Goal: Information Seeking & Learning: Find specific fact

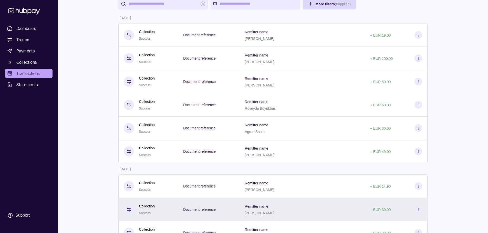
scroll to position [51, 0]
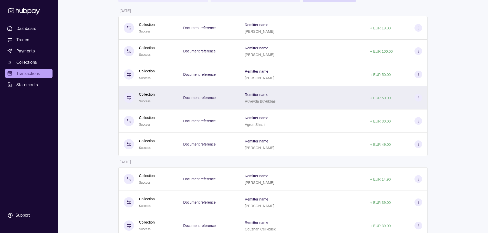
click at [297, 97] on div "Remitter name Rüveyda Büyükbas" at bounding box center [302, 97] width 115 height 13
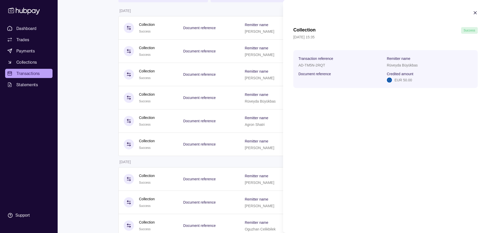
click at [406, 69] on section "Transaction reference AD-TM5N-2RQT Remitter name Rüveyda Büyükbas Document refe…" at bounding box center [385, 69] width 174 height 28
click at [406, 67] on p "Rüveyda Büyükbas" at bounding box center [402, 65] width 31 height 4
copy p "Rüveyda Büyükbas"
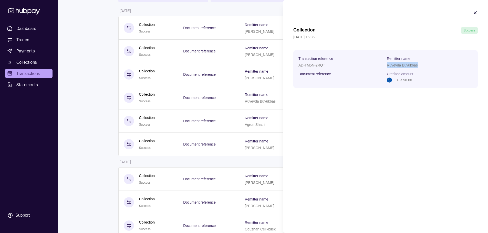
click at [473, 12] on icon "button" at bounding box center [474, 12] width 5 height 5
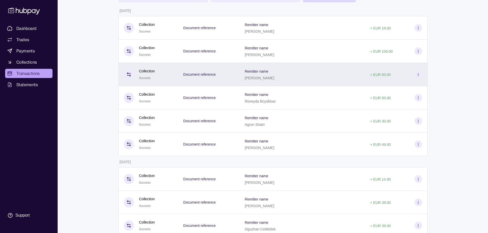
click at [278, 77] on div "Remitter name Merim Ljiko" at bounding box center [302, 74] width 115 height 13
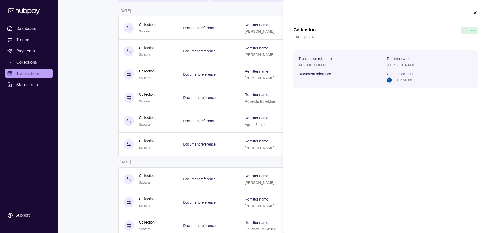
click at [395, 65] on p "Merim Ljiko" at bounding box center [401, 65] width 29 height 4
copy p "Merim Ljiko"
click at [477, 10] on section "Collection Success 23 Sep 2025 | 15:37 Transaction reference AD-EMED-OFD4 Remit…" at bounding box center [385, 49] width 205 height 98
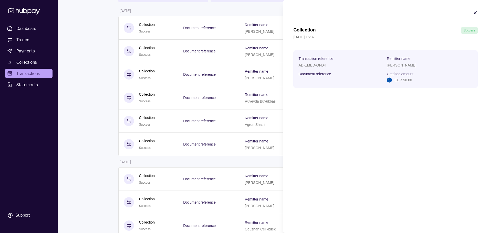
click at [476, 12] on icon "button" at bounding box center [475, 13] width 3 height 3
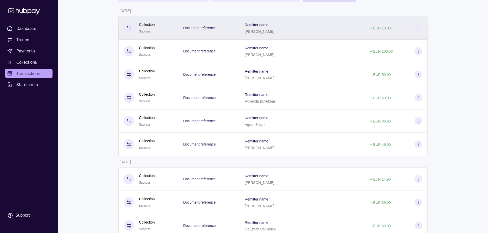
click at [255, 31] on p "Alma Bilali" at bounding box center [259, 31] width 29 height 4
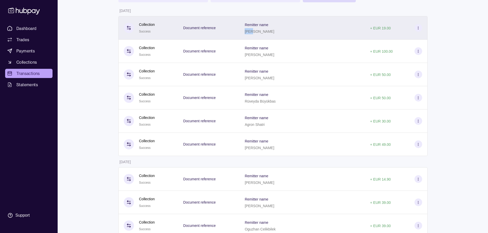
click at [256, 30] on p "Alma Bilali" at bounding box center [259, 31] width 29 height 4
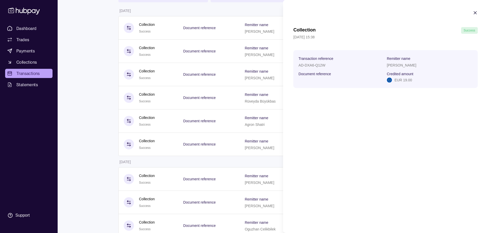
click at [392, 66] on p "Alma Bilali" at bounding box center [401, 65] width 29 height 4
copy p "Alma Bilali"
click at [478, 12] on section "Collection Success 23 Sep 2025 | 15:38 Transaction reference AD-DXA6-Q12W Remit…" at bounding box center [385, 49] width 205 height 98
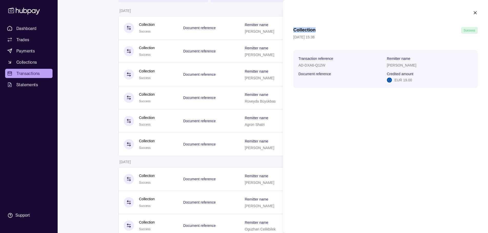
click at [477, 12] on section "Collection Success 23 Sep 2025 | 15:38 Transaction reference AD-DXA6-Q12W Remit…" at bounding box center [385, 49] width 205 height 98
click at [477, 12] on icon "button" at bounding box center [474, 12] width 5 height 5
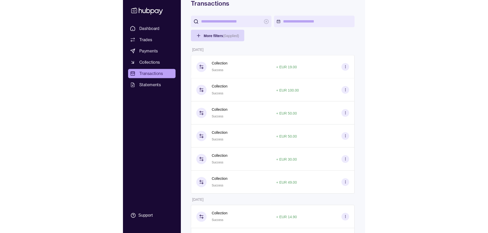
scroll to position [27, 0]
